Goal: Task Accomplishment & Management: Manage account settings

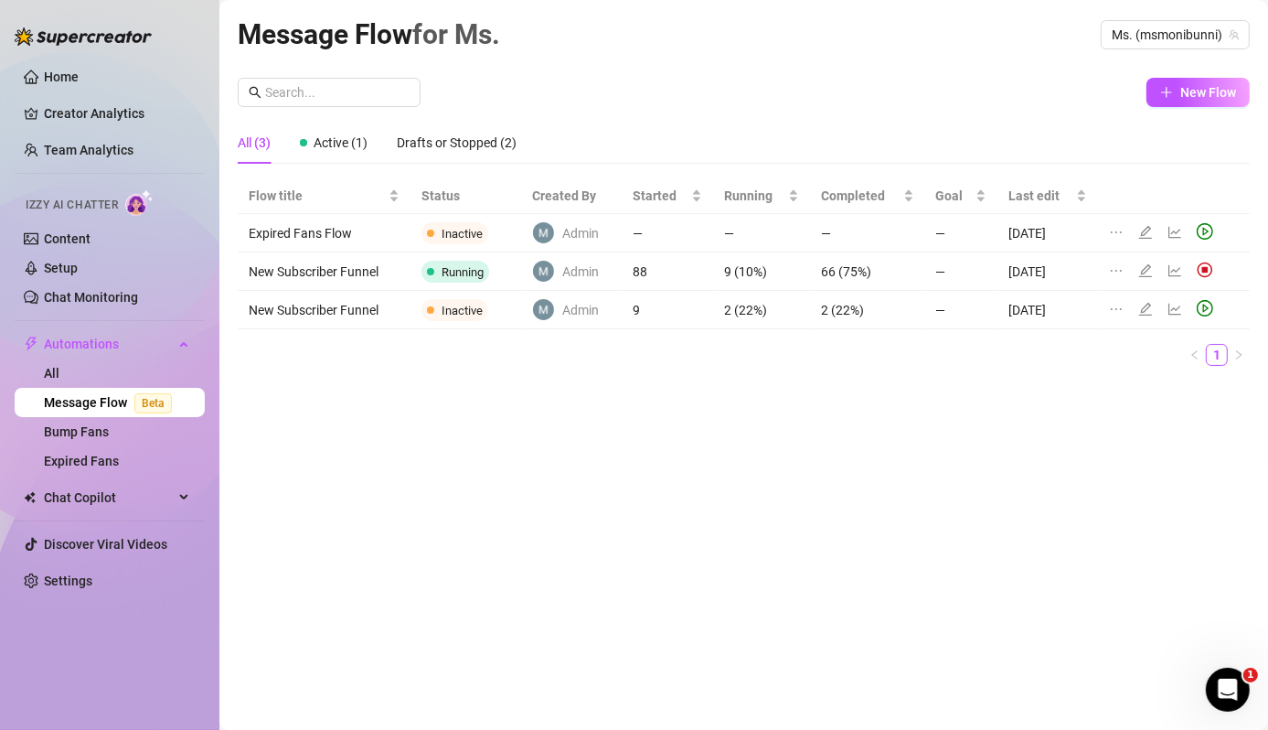
click at [338, 279] on td "New Subscriber Funnel" at bounding box center [324, 271] width 173 height 38
click at [1152, 270] on icon "edit" at bounding box center [1145, 270] width 15 height 15
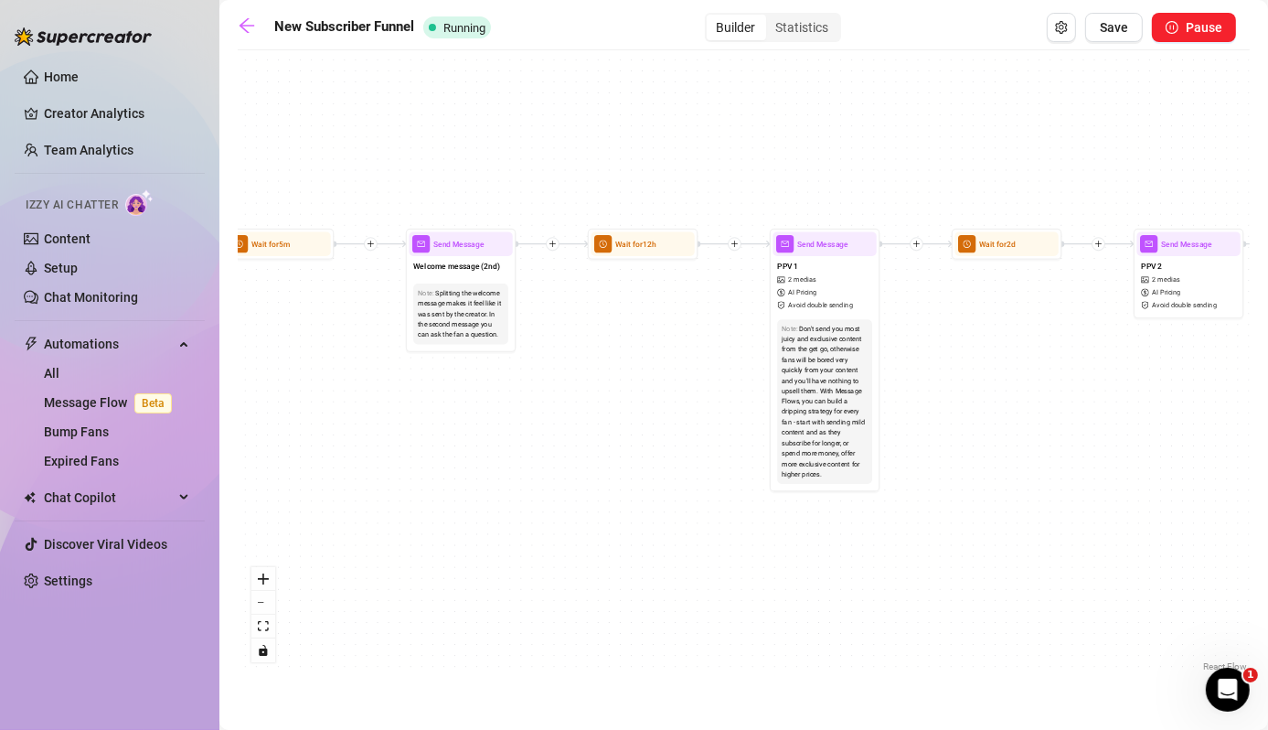
drag, startPoint x: 506, startPoint y: 475, endPoint x: 1007, endPoint y: 739, distance: 566.1
click at [1007, 729] on html "Home Creator Analytics Team Analytics Izzy AI Chatter Content Setup Chat Monito…" at bounding box center [634, 365] width 1268 height 730
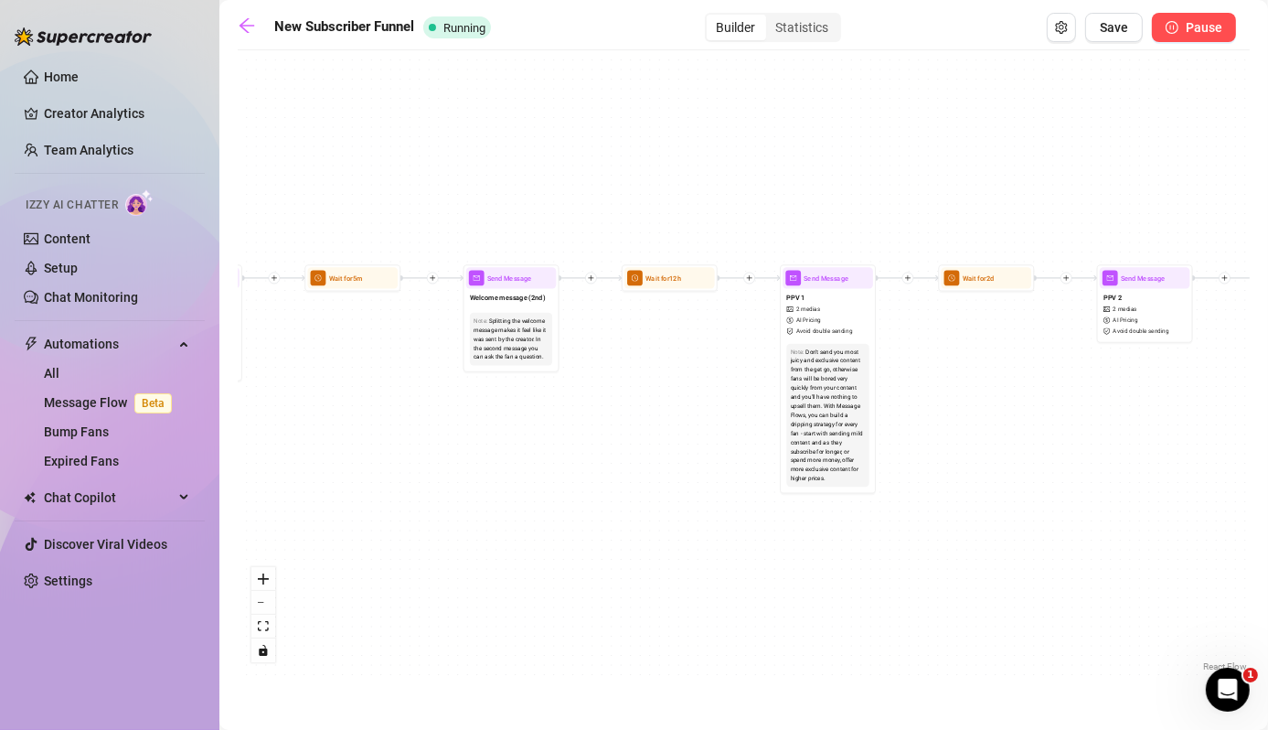
click at [1208, 27] on span "Pause" at bounding box center [1204, 27] width 37 height 15
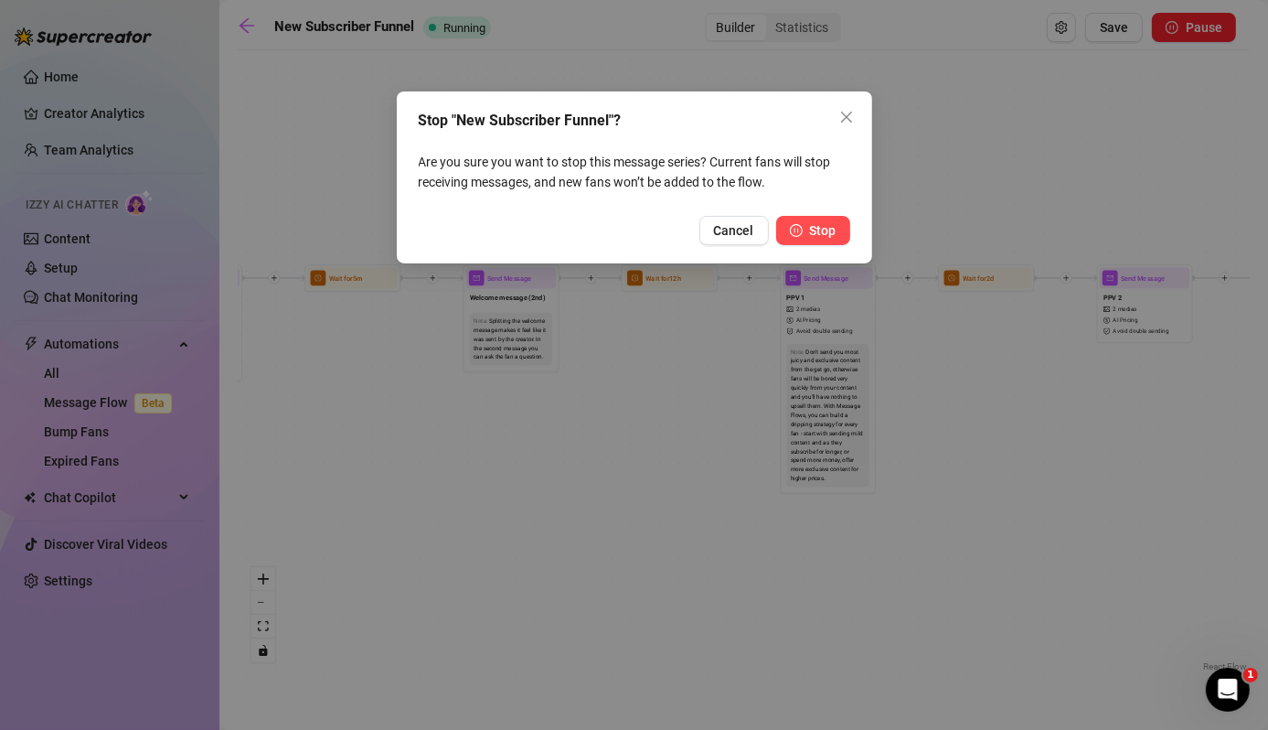
click at [807, 230] on button "Stop" at bounding box center [813, 230] width 74 height 29
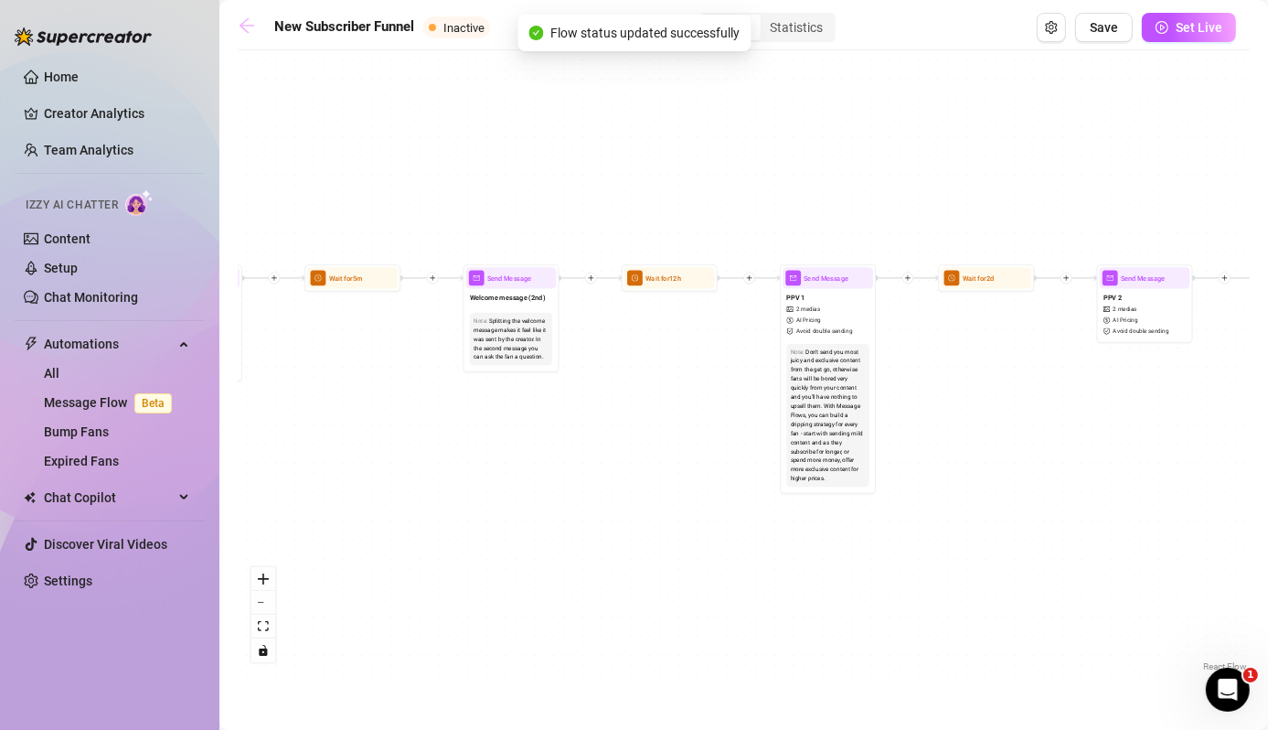
click at [241, 30] on icon "arrow-left" at bounding box center [247, 25] width 18 height 18
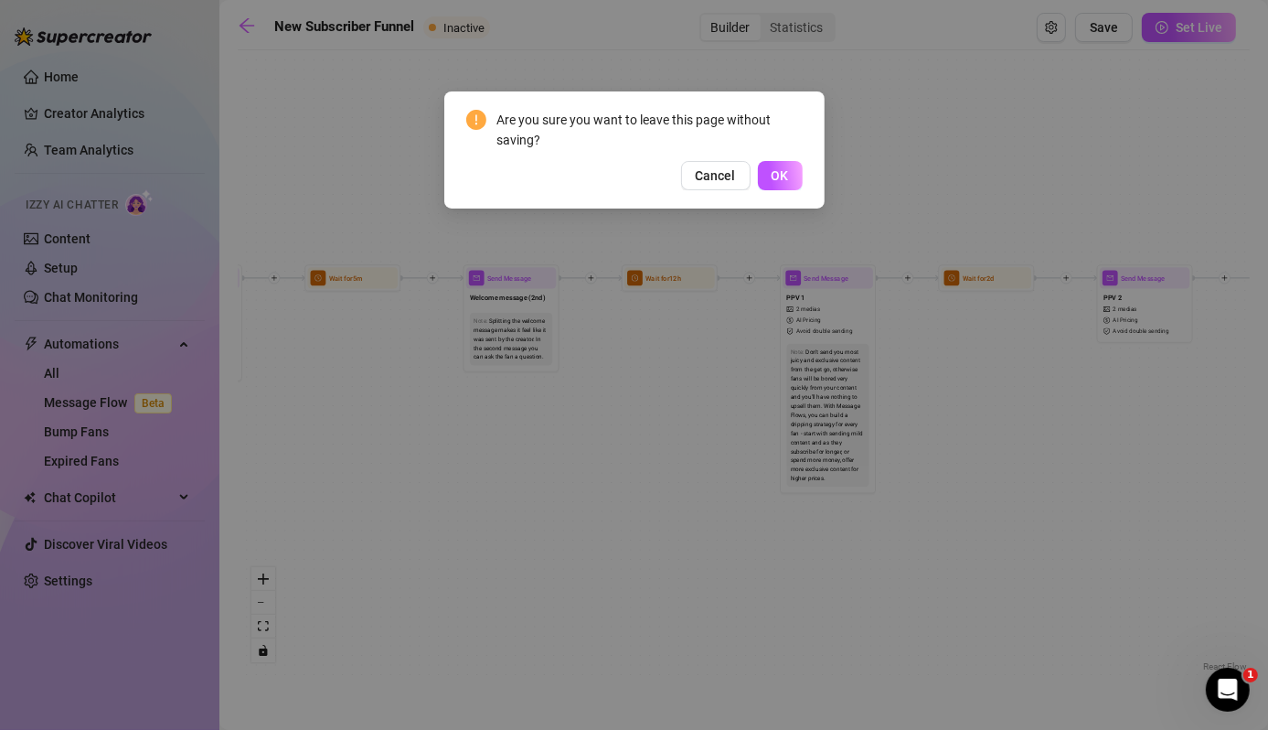
click at [343, 252] on div "Are you sure you want to leave this page without saving? Cancel OK" at bounding box center [634, 365] width 1268 height 730
click at [740, 192] on div "Are you sure you want to leave this page without saving? Cancel OK" at bounding box center [634, 149] width 380 height 117
click at [746, 185] on div "Are you sure you want to leave this page without saving? Cancel OK" at bounding box center [634, 149] width 380 height 117
click at [746, 185] on button "Cancel" at bounding box center [715, 175] width 69 height 29
